Goal: Task Accomplishment & Management: Manage account settings

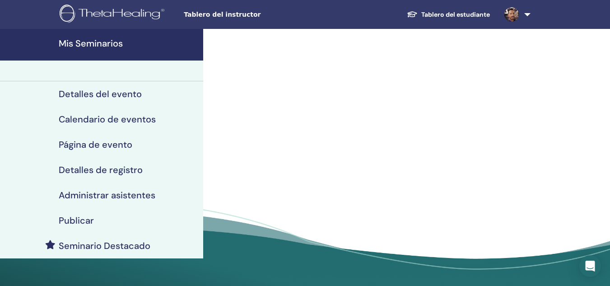
click at [237, 16] on span "Tablero del instructor" at bounding box center [251, 14] width 135 height 9
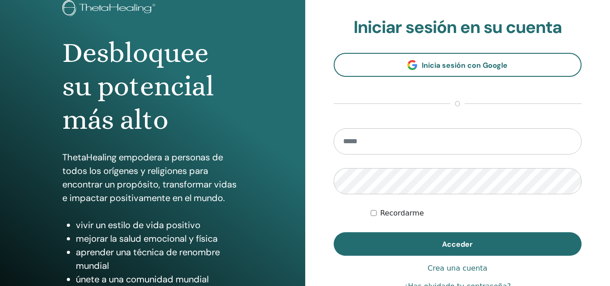
scroll to position [63, 0]
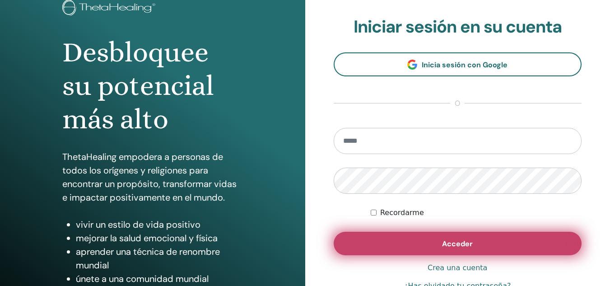
type input "**********"
click at [424, 242] on button "Acceder" at bounding box center [458, 243] width 248 height 23
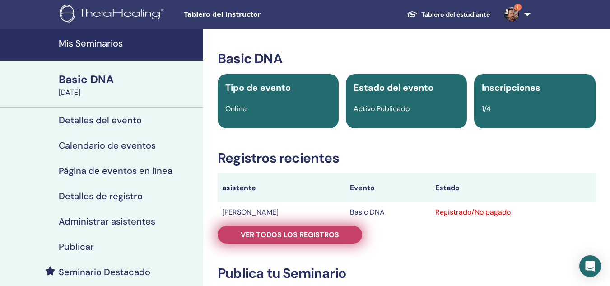
click at [333, 230] on span "Ver todos los registros" at bounding box center [290, 234] width 98 height 9
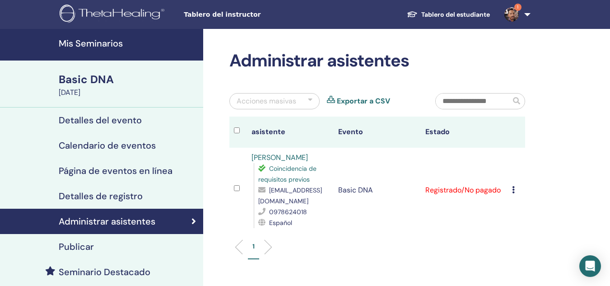
click at [514, 191] on icon at bounding box center [513, 189] width 3 height 7
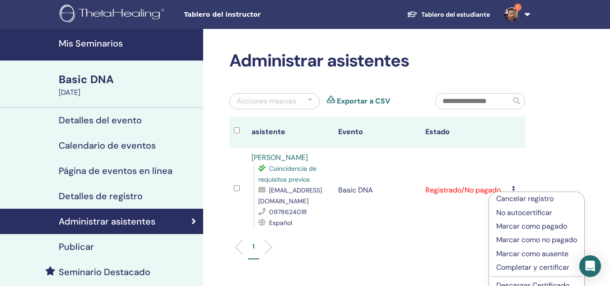
click at [521, 227] on p "Marcar como pagado" at bounding box center [536, 226] width 81 height 11
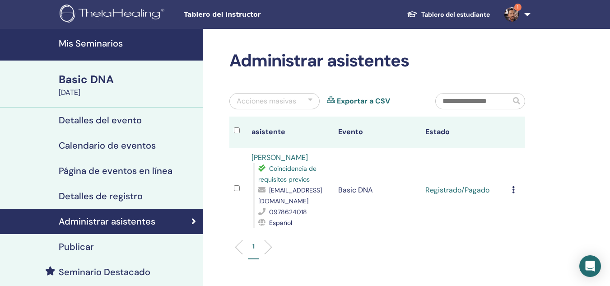
click at [511, 15] on img at bounding box center [511, 14] width 14 height 14
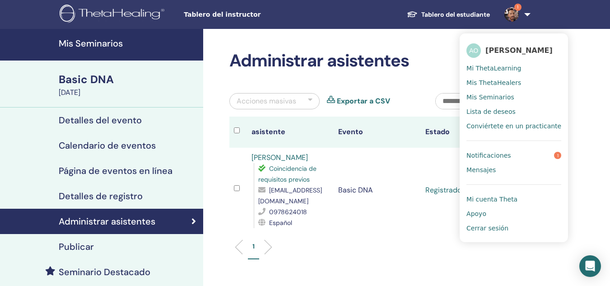
click at [494, 155] on span "Notificaciones" at bounding box center [488, 155] width 44 height 8
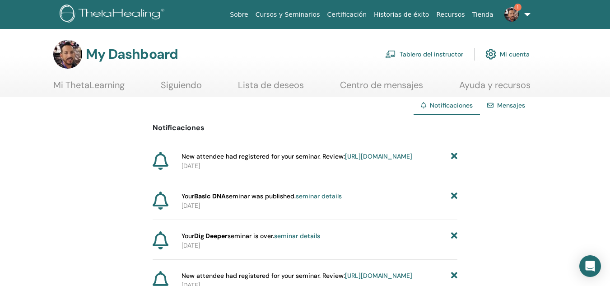
click at [345, 160] on link "https://member.thetahealing.com/instructor/seminar/374722/attendees" at bounding box center [378, 156] width 67 height 8
